Goal: Transaction & Acquisition: Purchase product/service

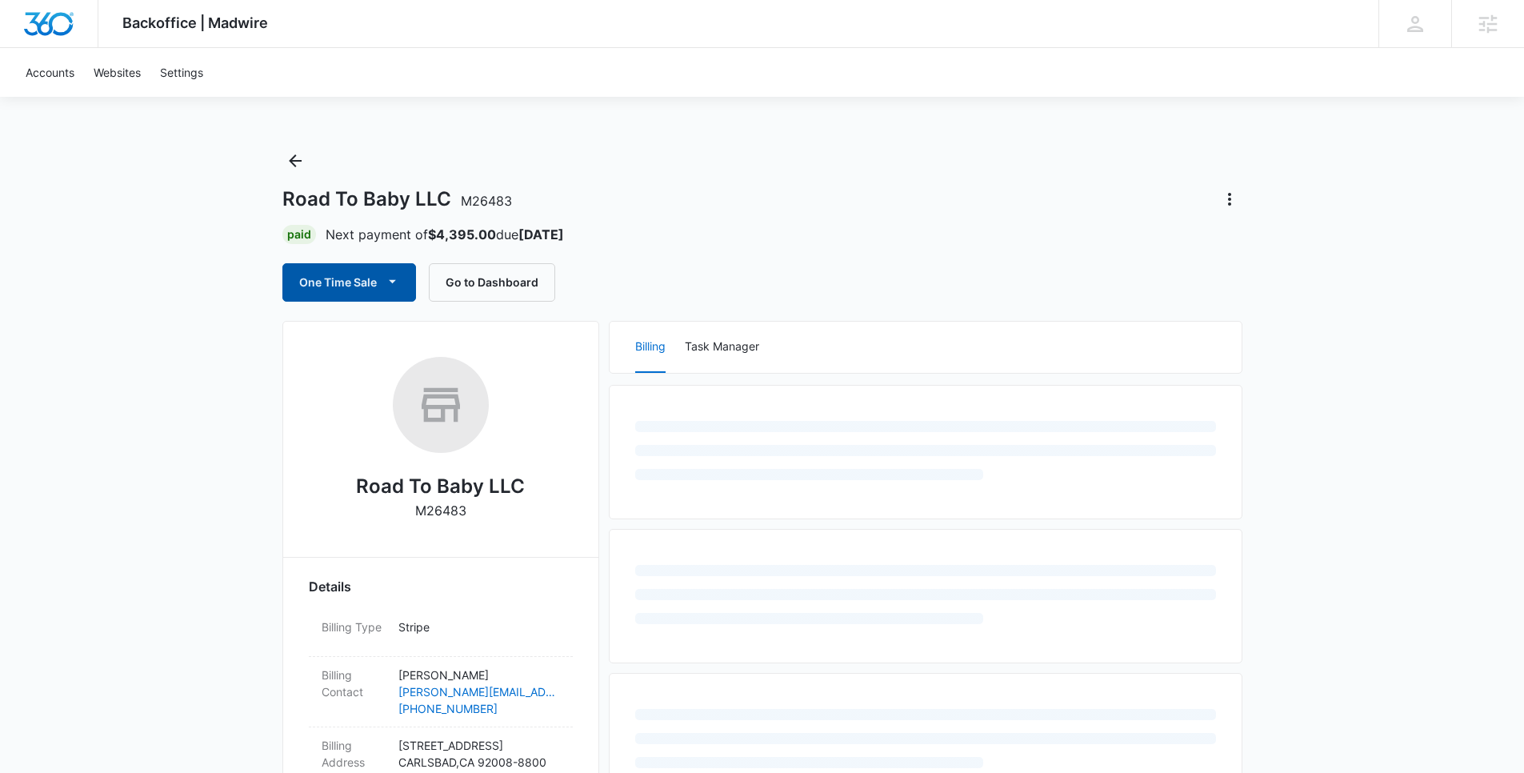
click at [368, 275] on button "One Time Sale" at bounding box center [349, 282] width 134 height 38
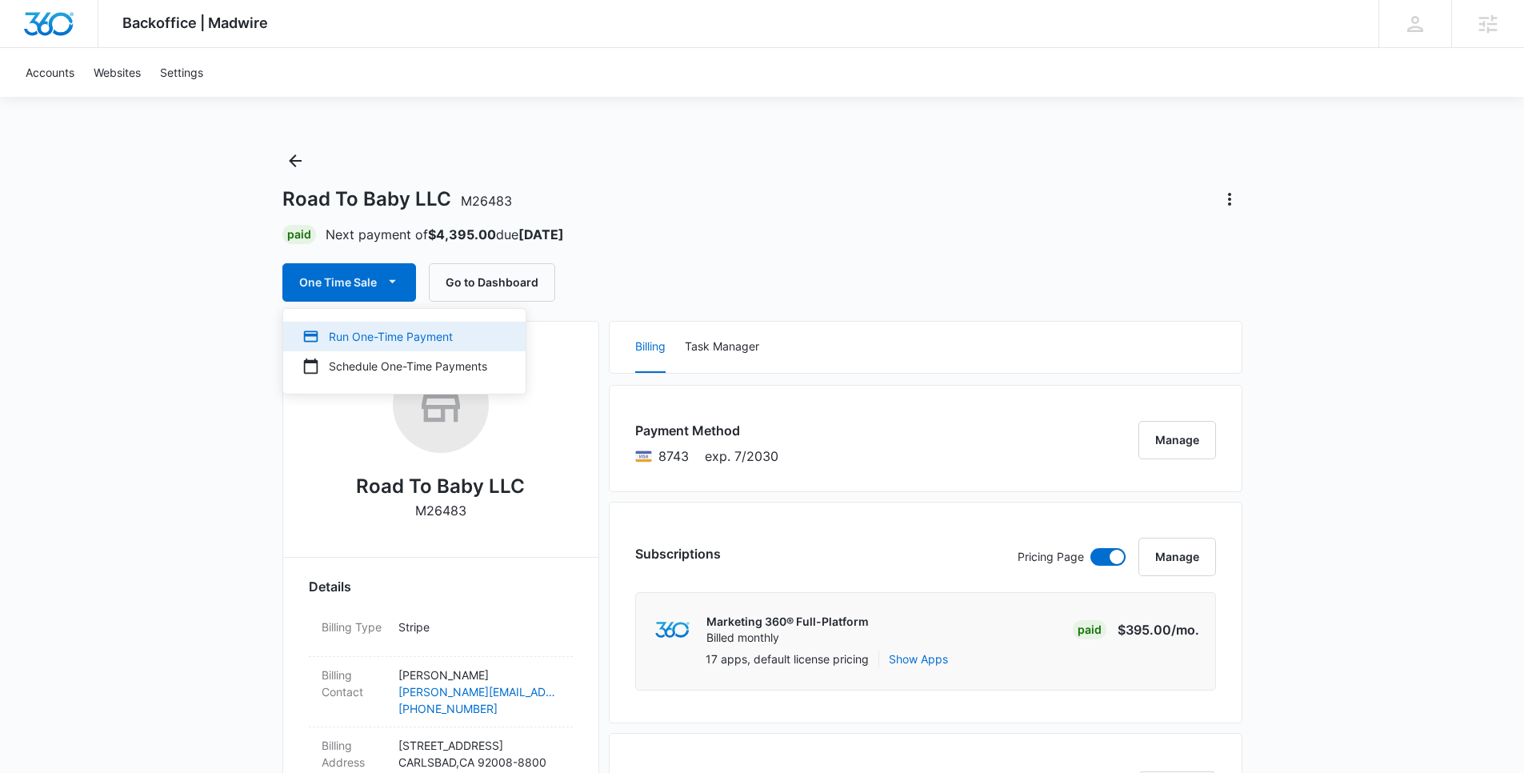
click at [381, 324] on button "Run One-Time Payment" at bounding box center [404, 336] width 242 height 30
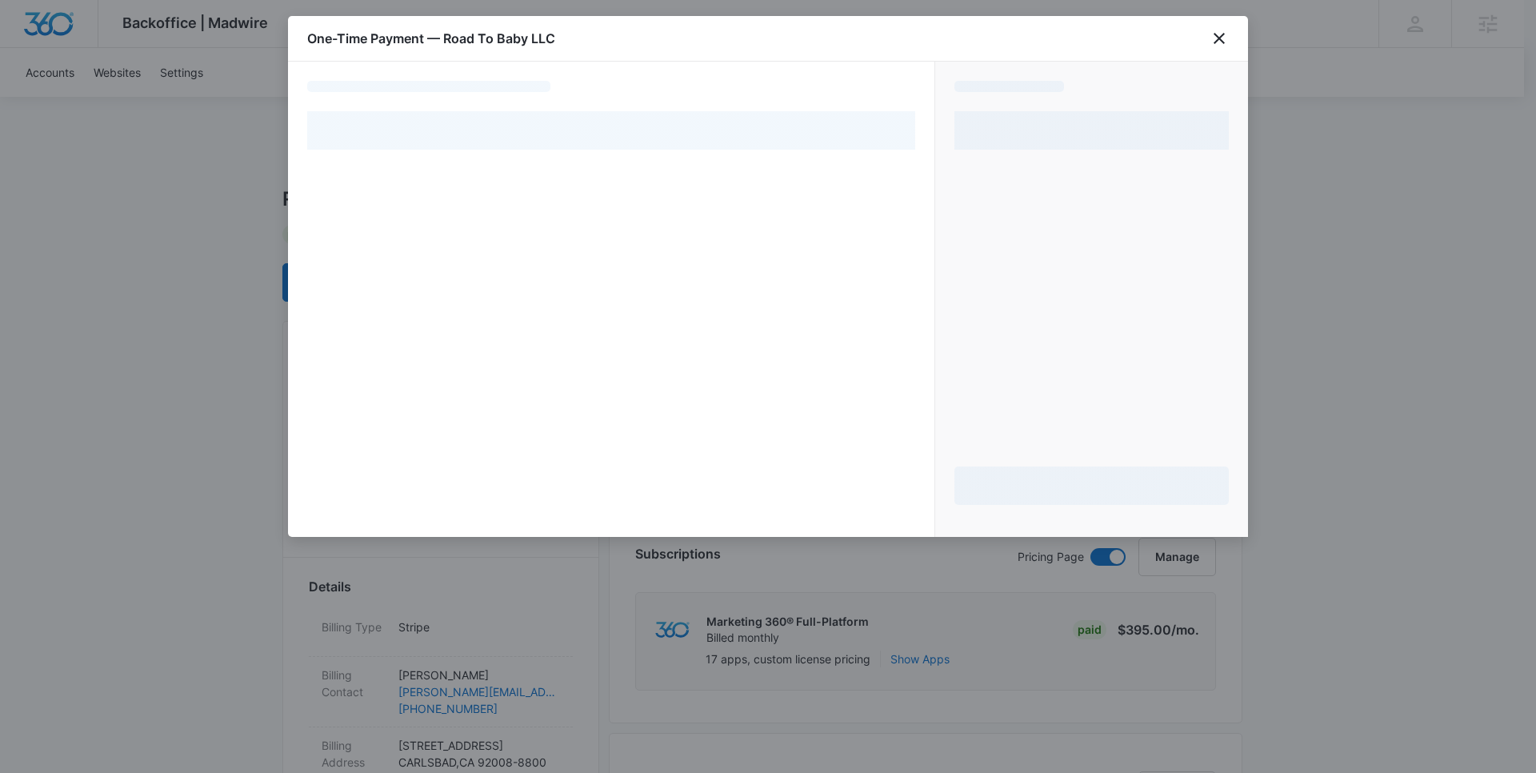
select select "pm_1RtZaNA4n8RTgNjUxyr3uJVW"
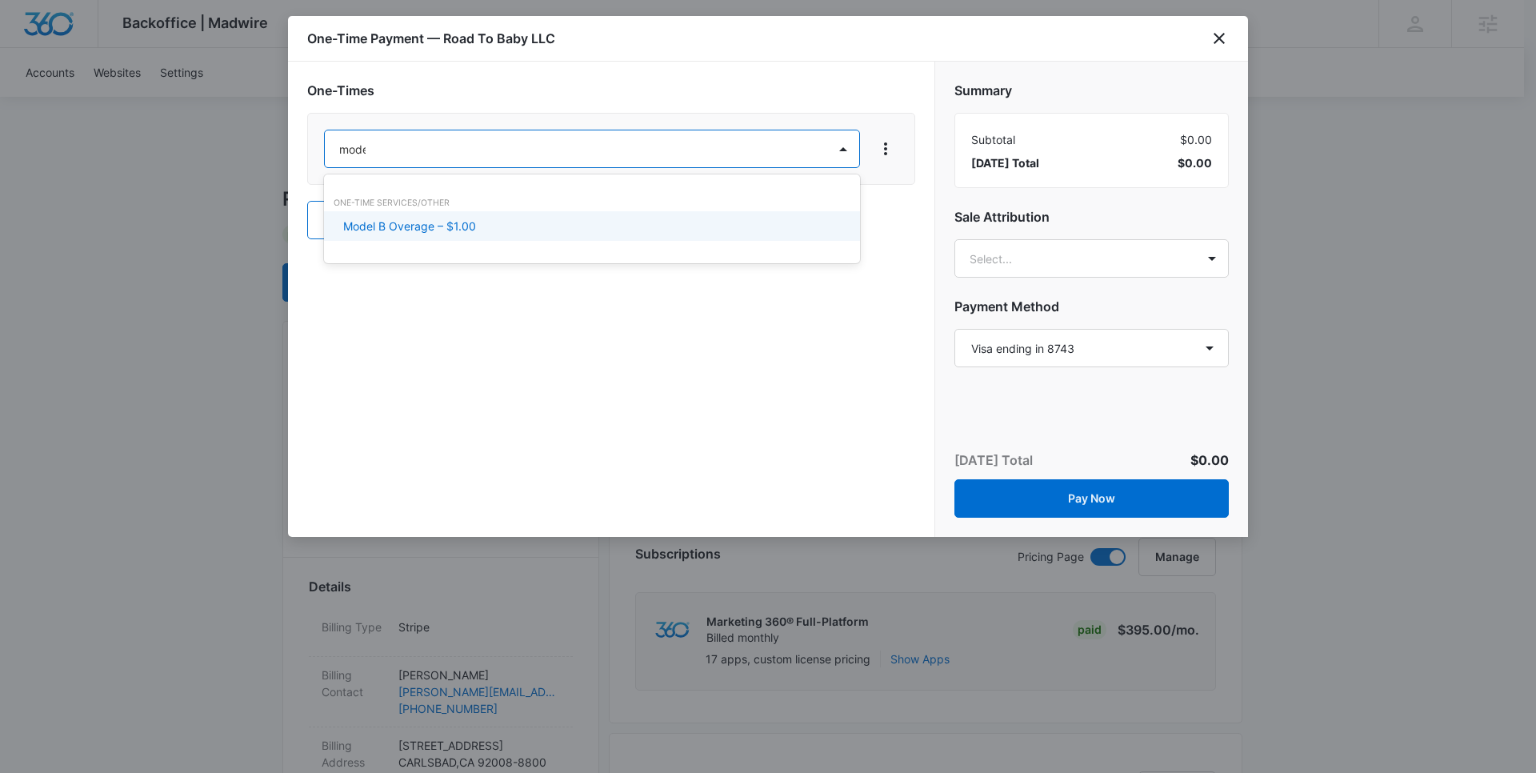
type input "model"
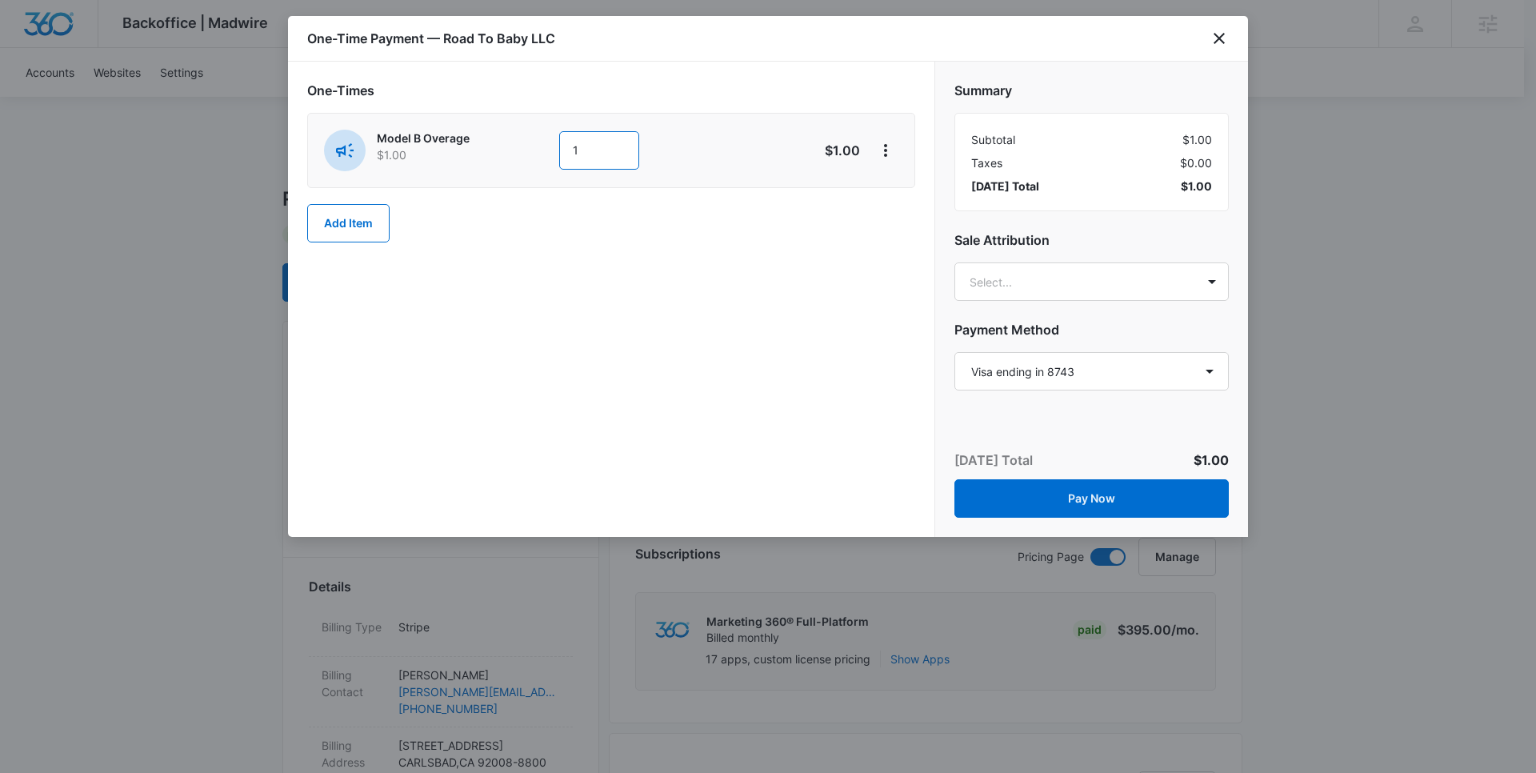
click at [630, 141] on input "1" at bounding box center [599, 150] width 80 height 38
type input "1200"
click at [780, 350] on div "One-Times Model B Overage $1.00 1200 $1,200.00 Add Item" at bounding box center [611, 299] width 646 height 475
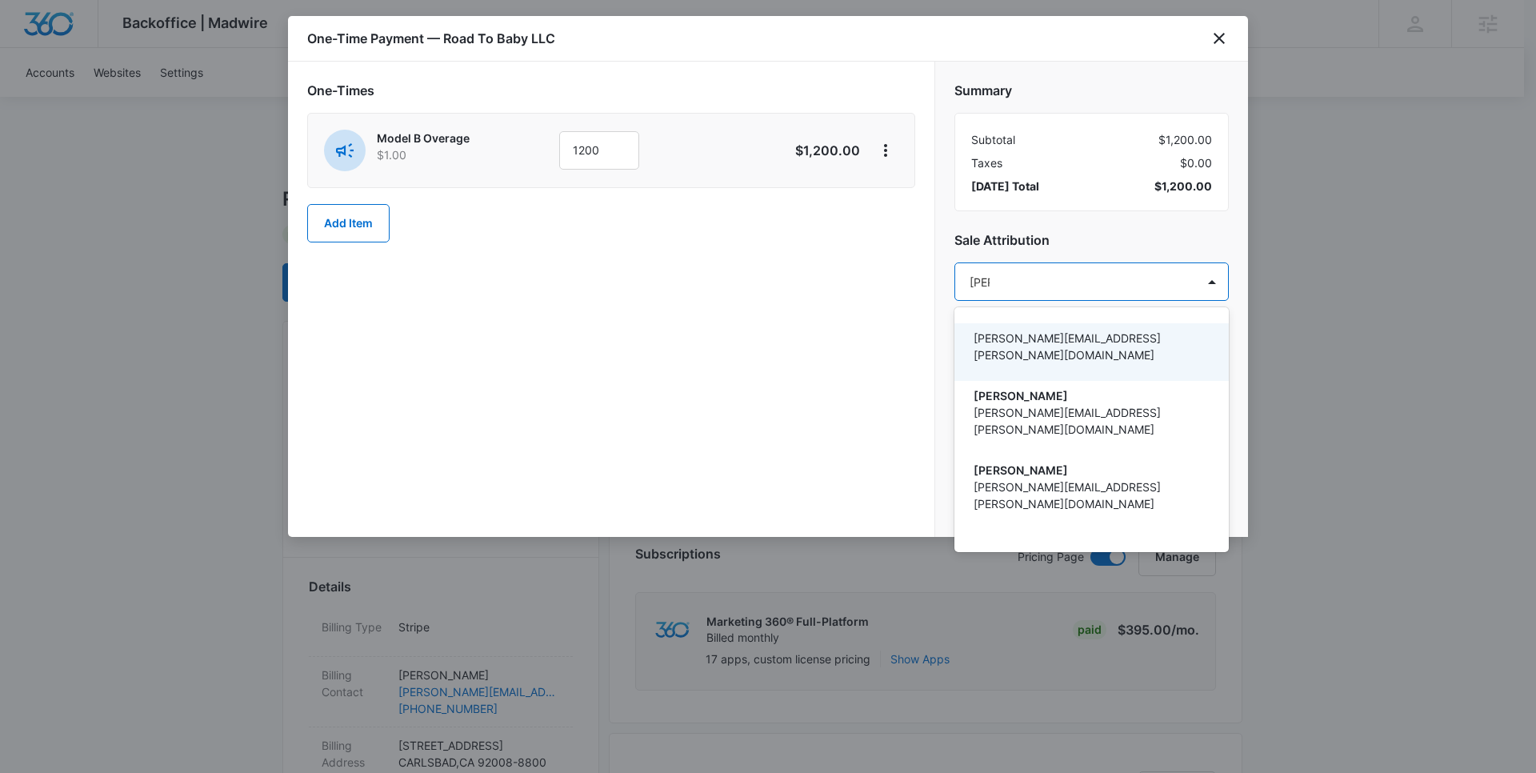
type input "thomas"
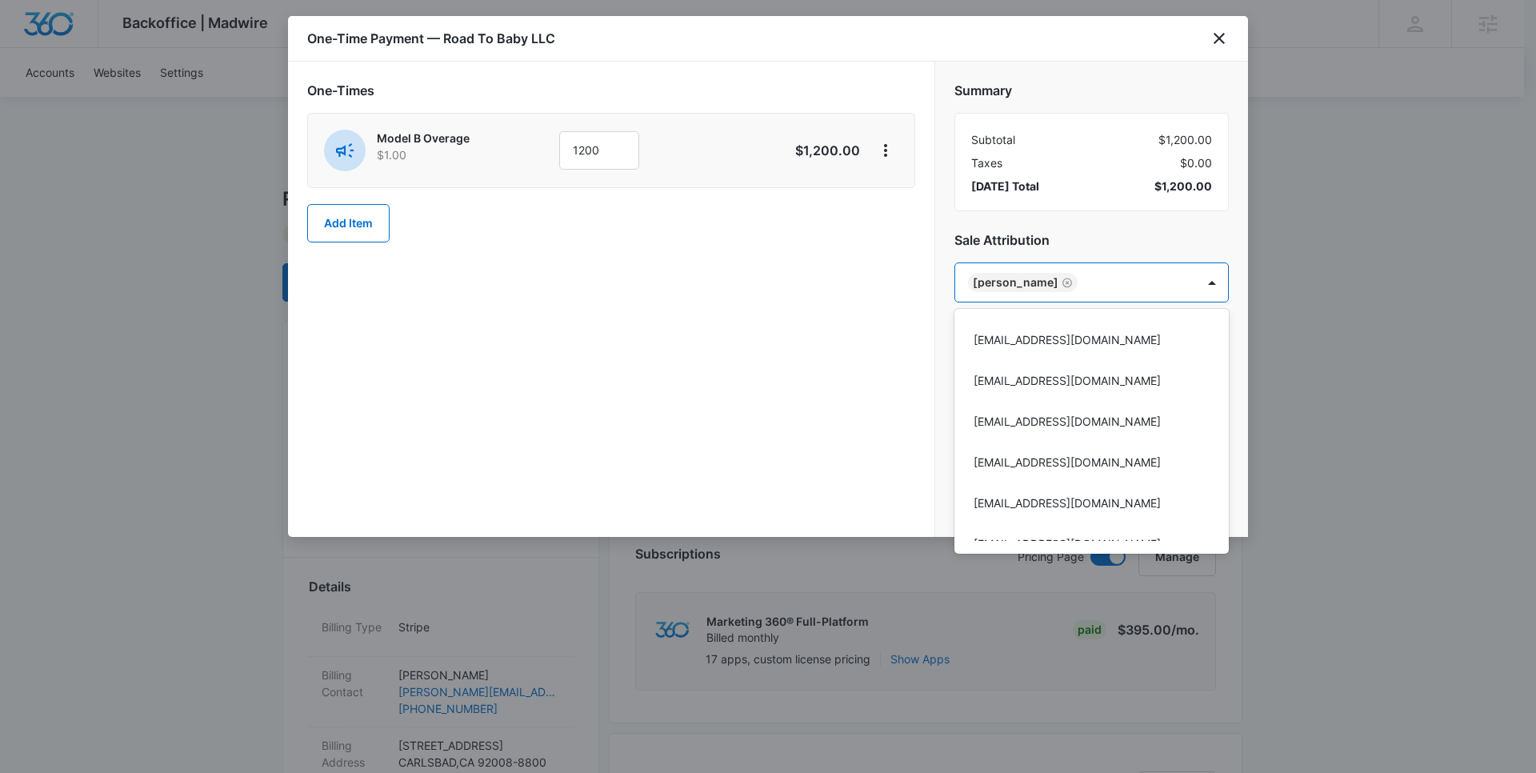
click at [860, 432] on div at bounding box center [768, 386] width 1536 height 773
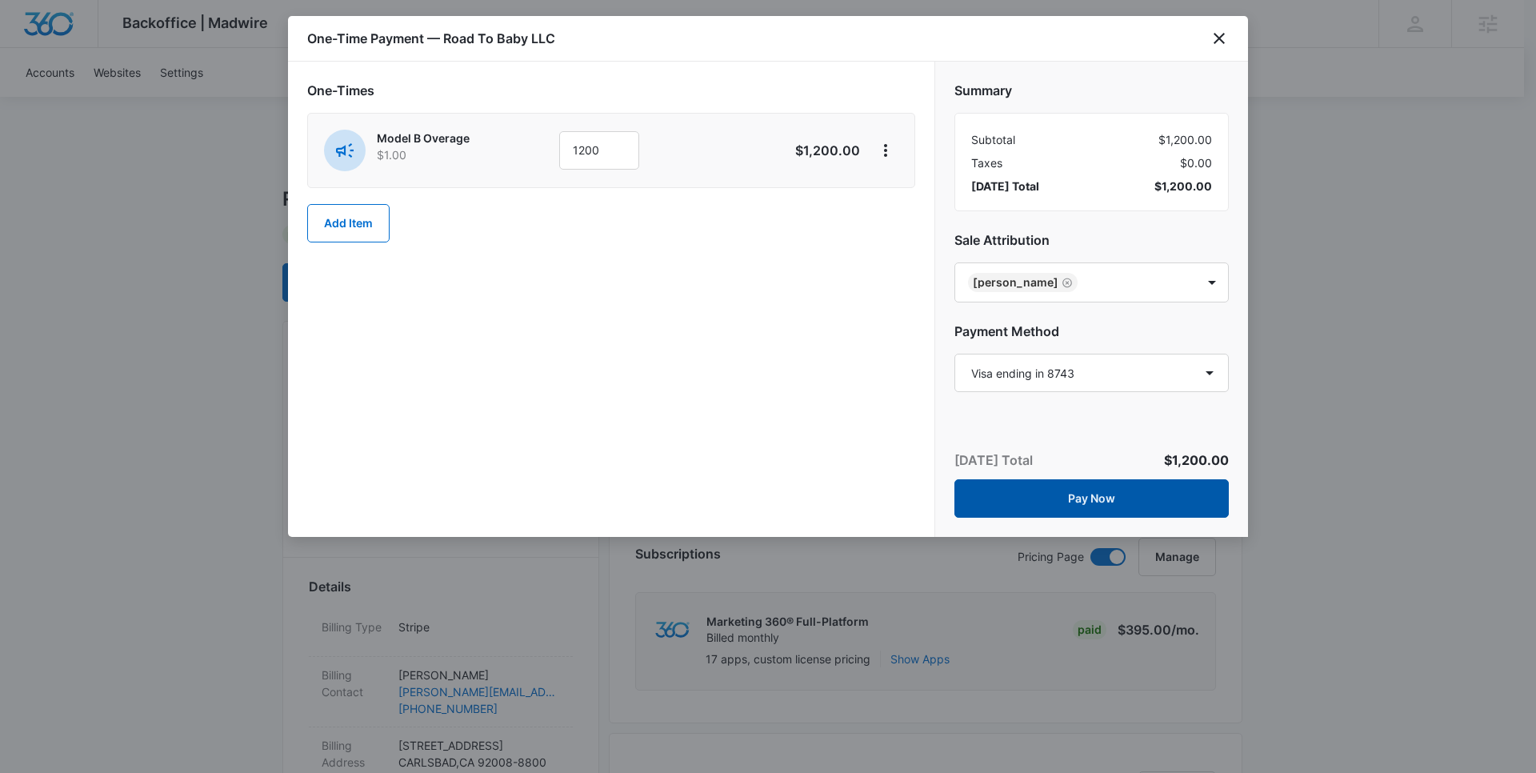
click at [1049, 488] on button "Pay Now" at bounding box center [1091, 498] width 274 height 38
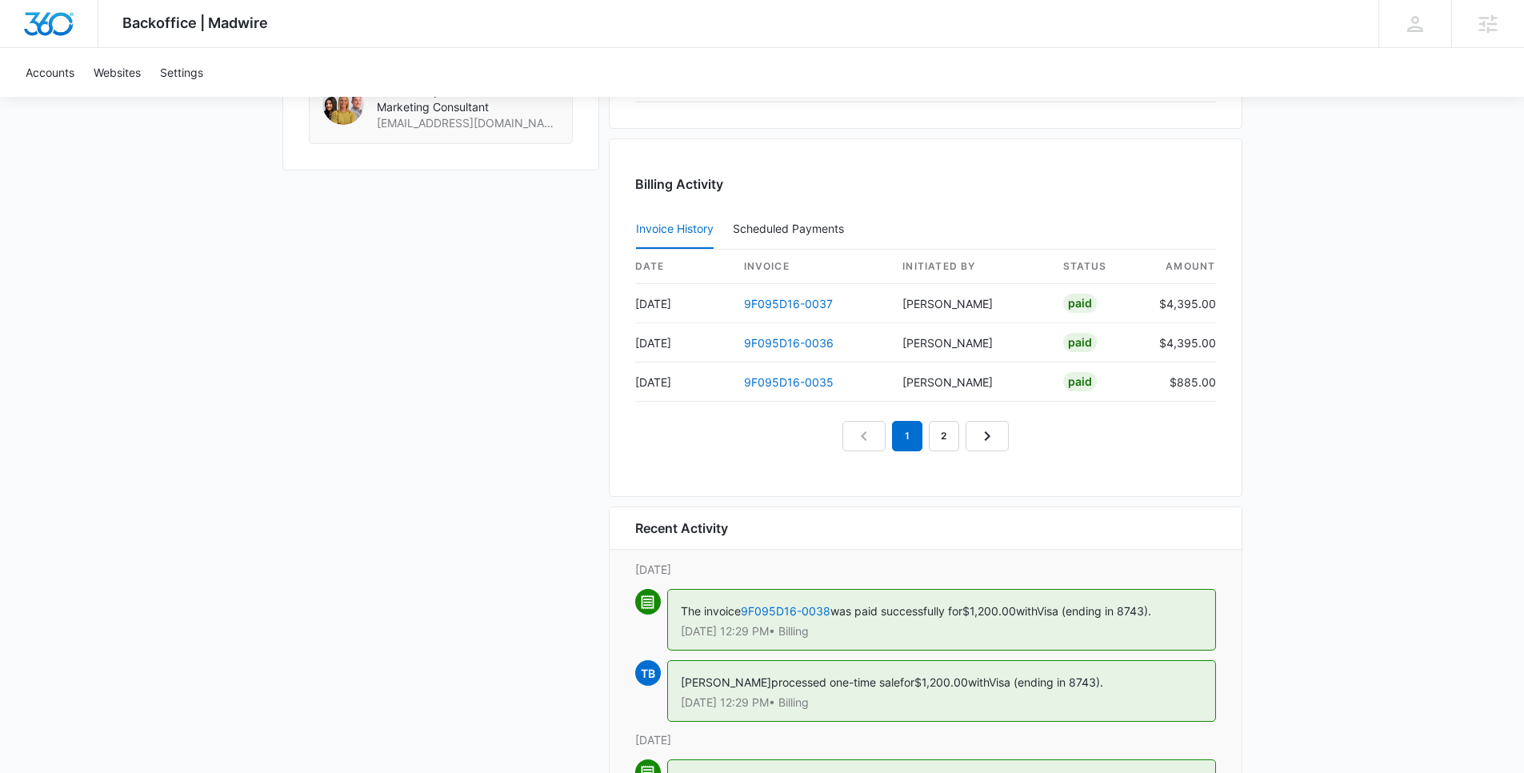
scroll to position [1607, 0]
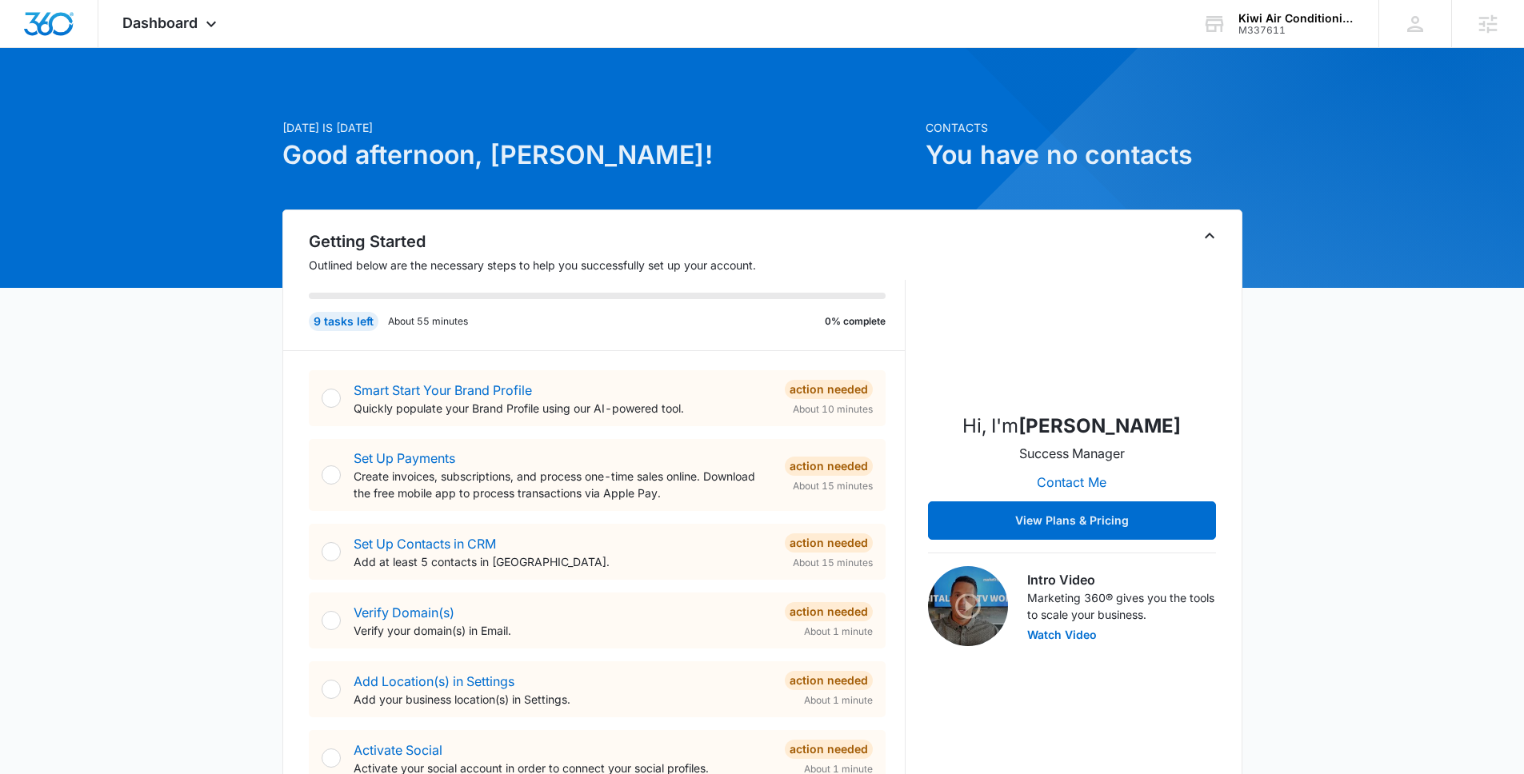
scroll to position [1068, 0]
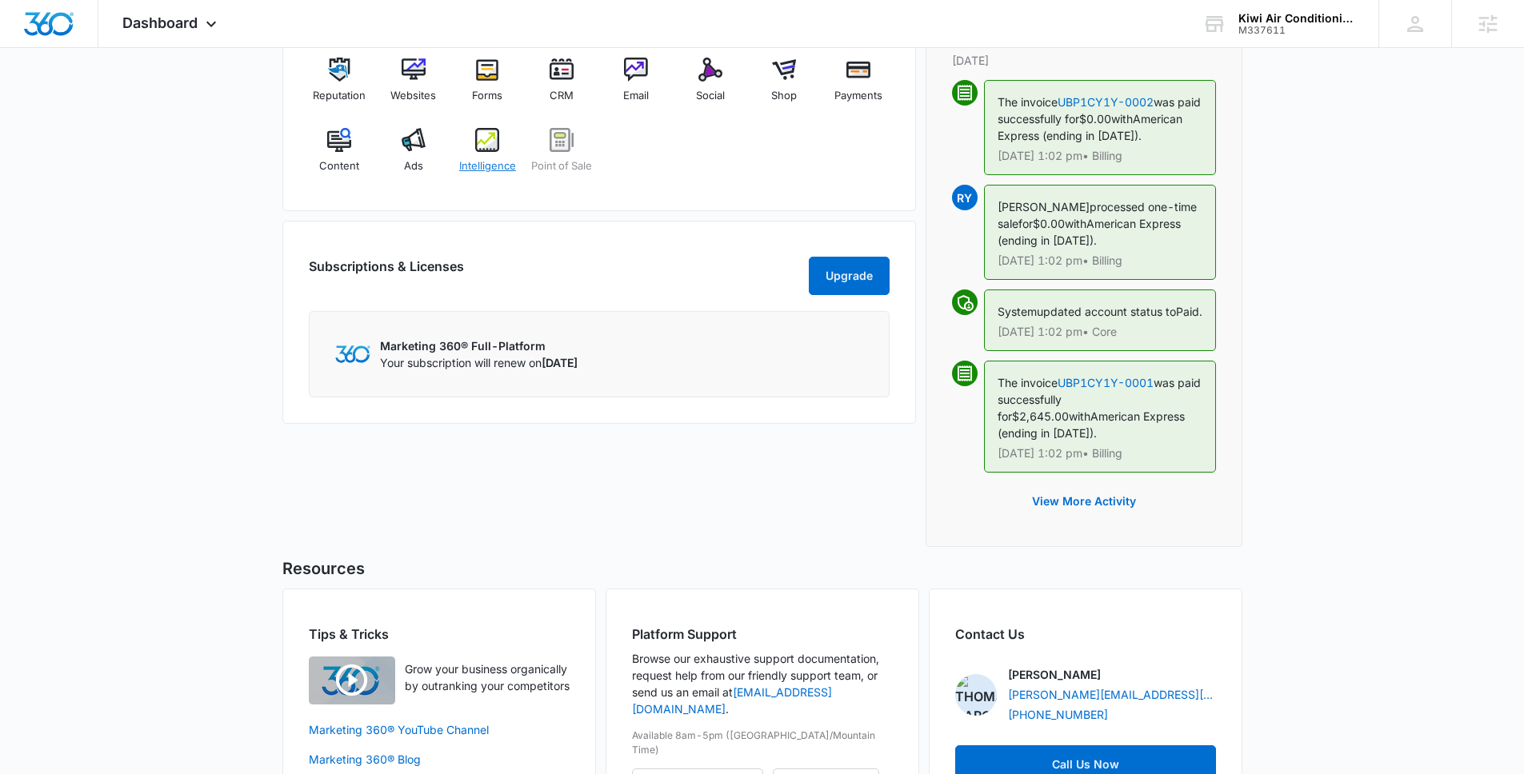
click at [516, 150] on div "Intelligence" at bounding box center [488, 157] width 62 height 58
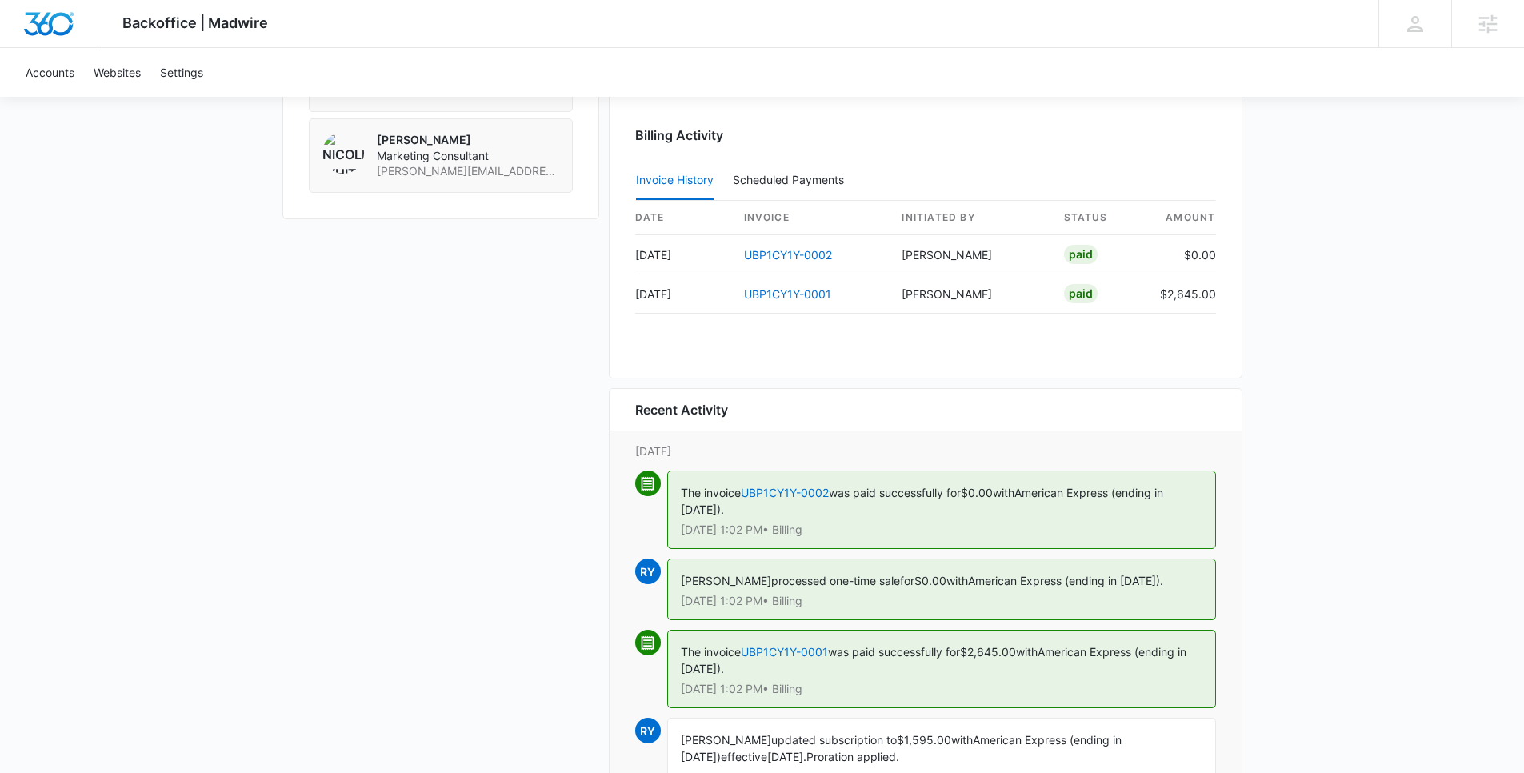
scroll to position [1662, 0]
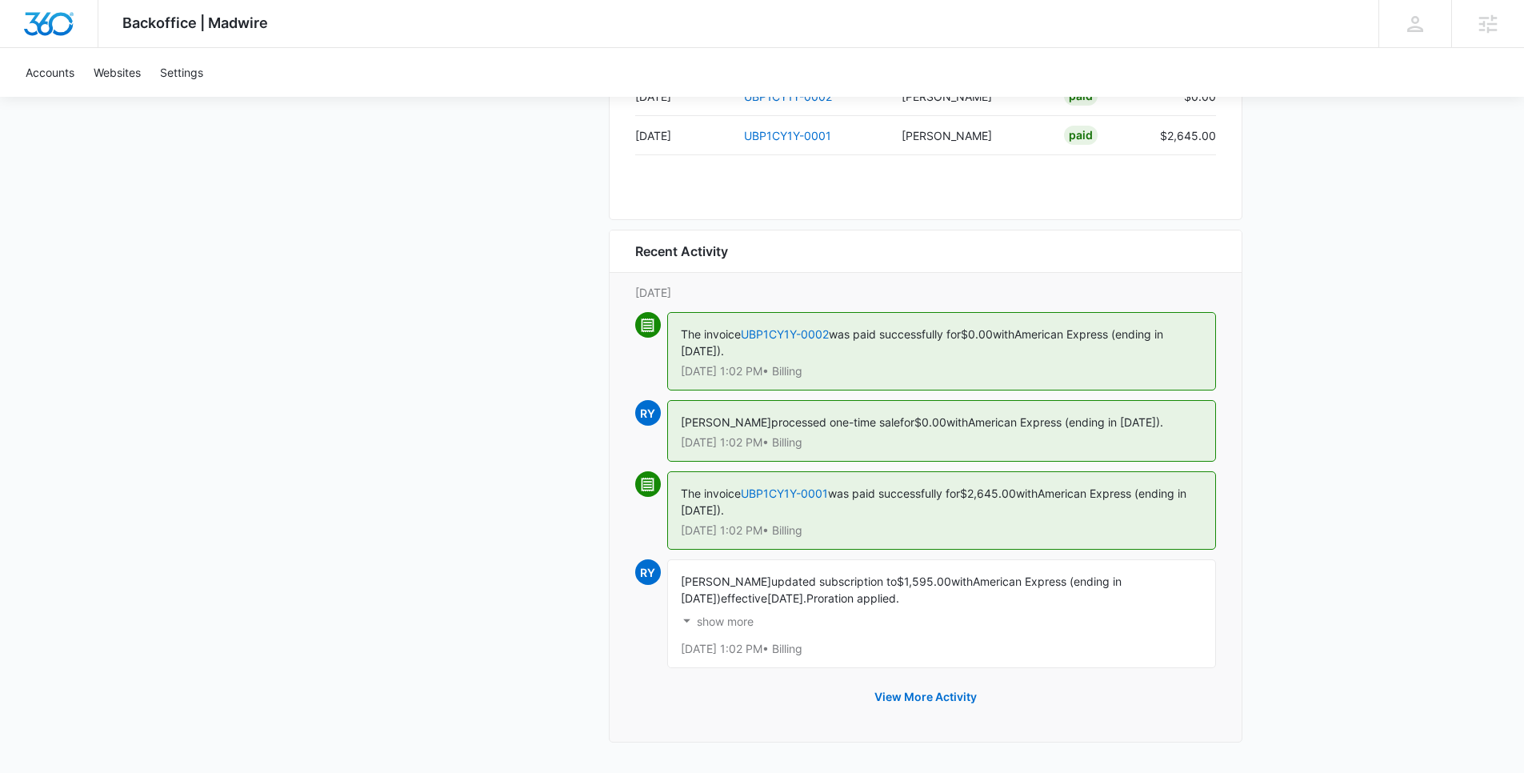
click at [700, 617] on p "show more" at bounding box center [725, 621] width 57 height 11
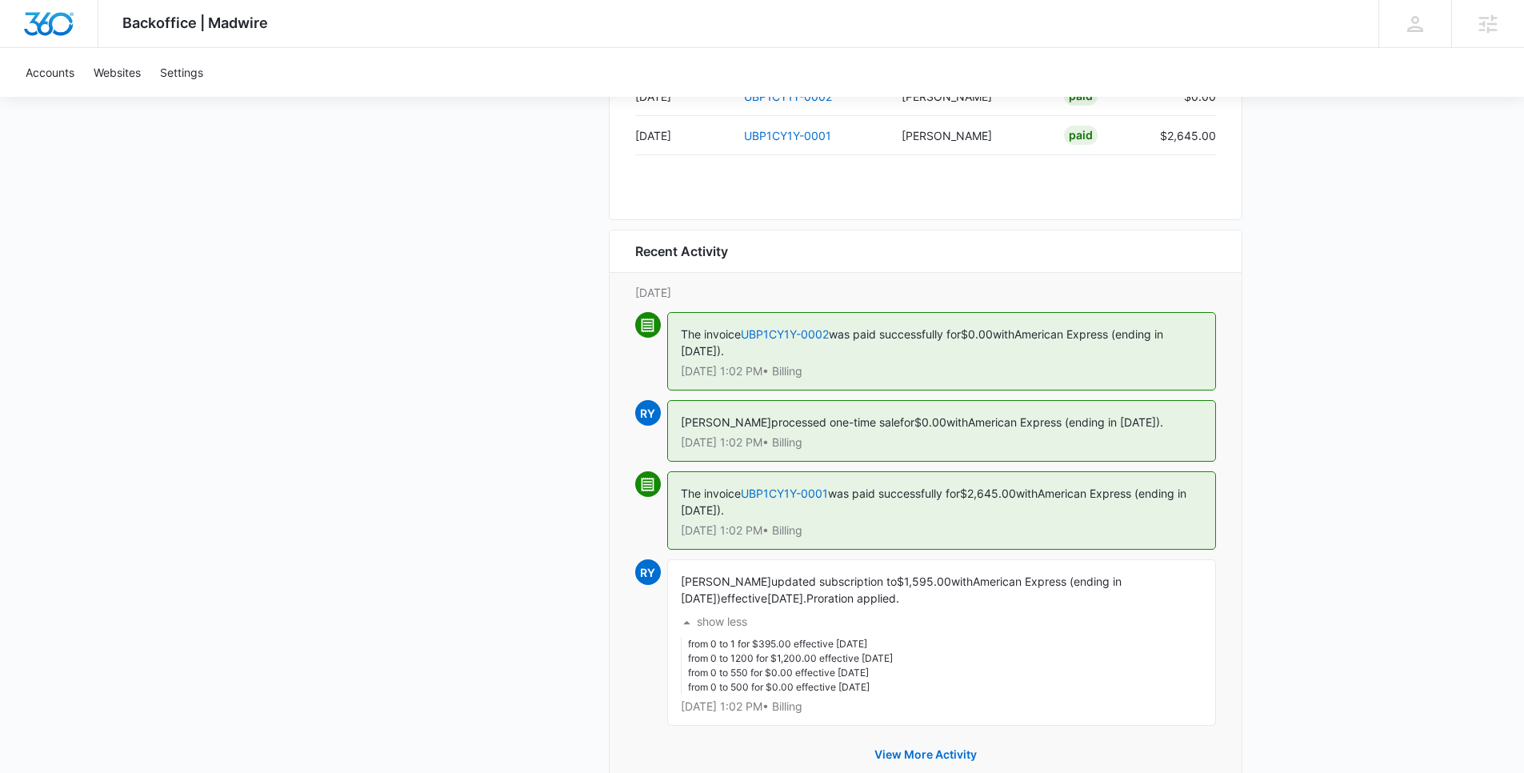
click at [700, 617] on p "show less" at bounding box center [722, 621] width 50 height 11
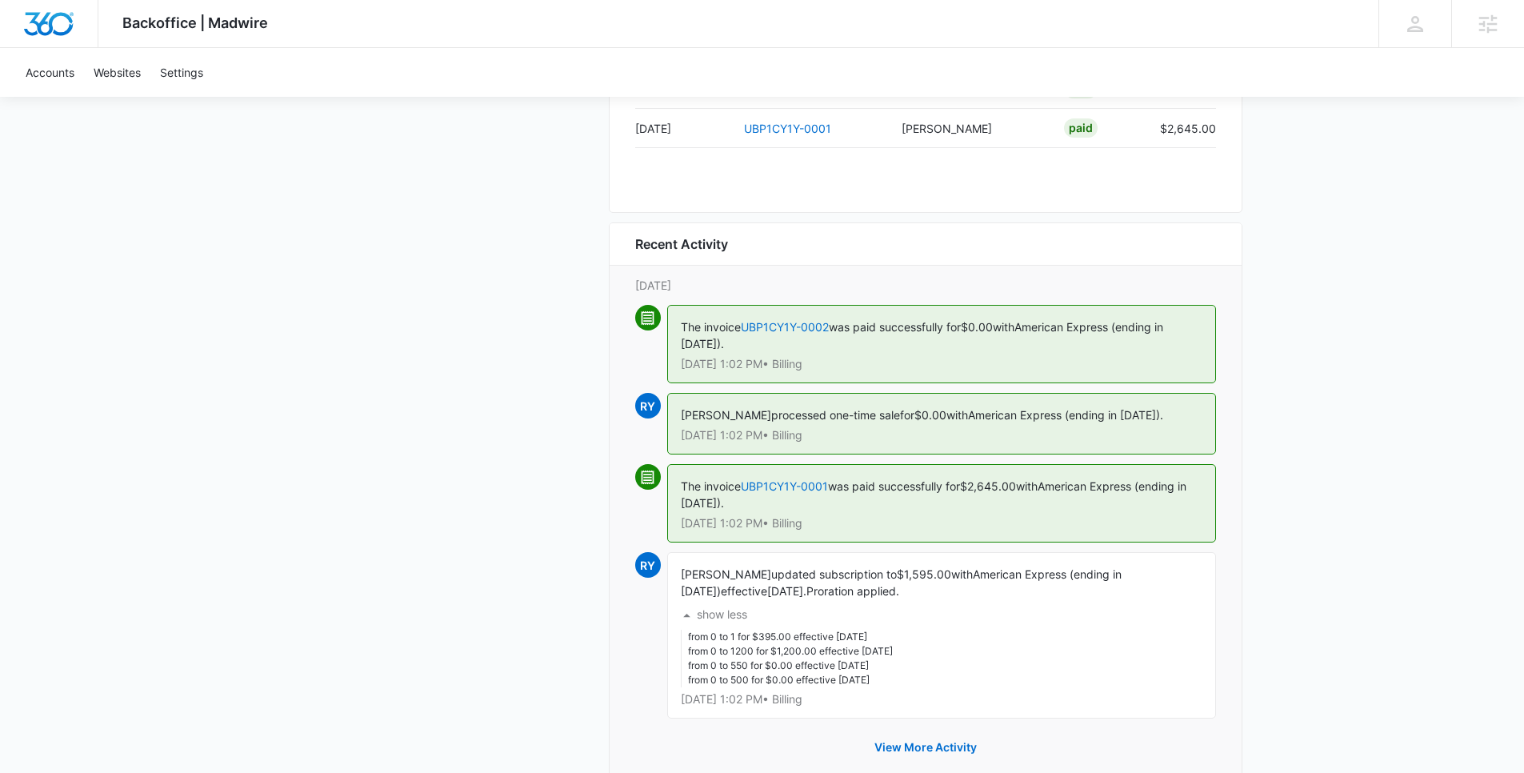
scroll to position [1719, 0]
